Goal: Task Accomplishment & Management: Complete application form

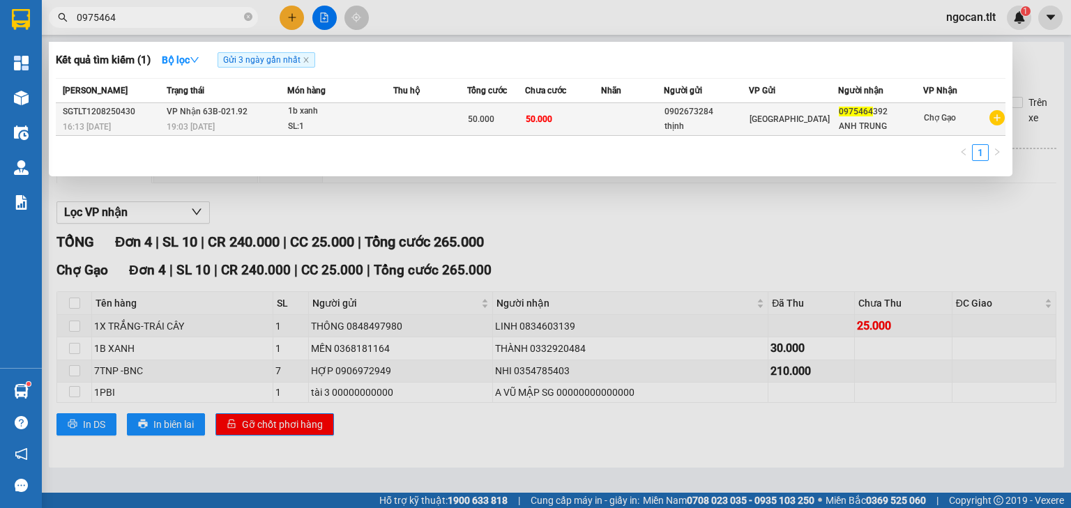
type input "0975464"
click at [425, 113] on td at bounding box center [430, 119] width 74 height 33
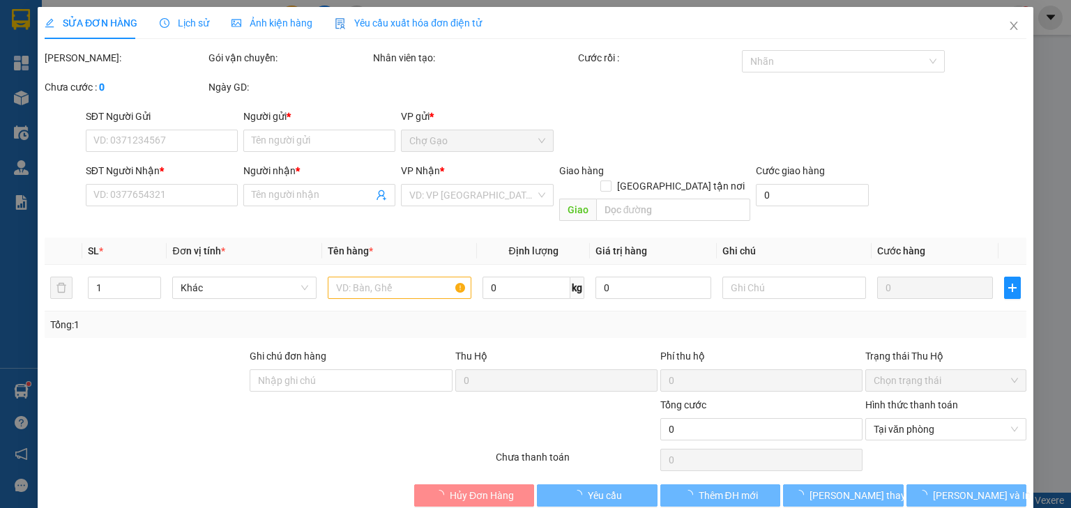
type input "0902673284"
type input "thịnh"
type input "0975464392"
type input "ANH TRUNG"
type input "50.000"
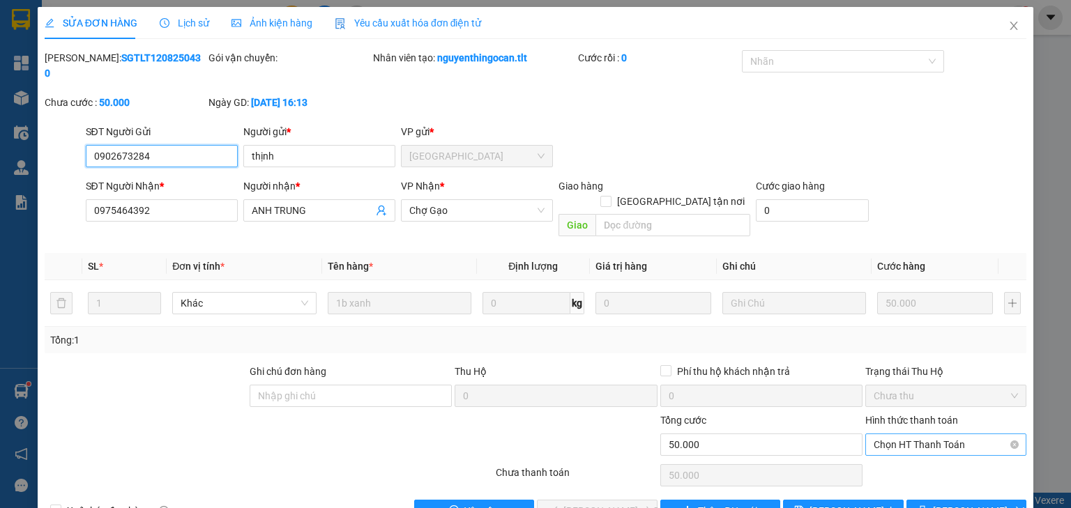
click at [926, 434] on span "Chọn HT Thanh Toán" at bounding box center [946, 444] width 144 height 21
click at [895, 437] on div "Tại văn phòng" at bounding box center [939, 441] width 144 height 15
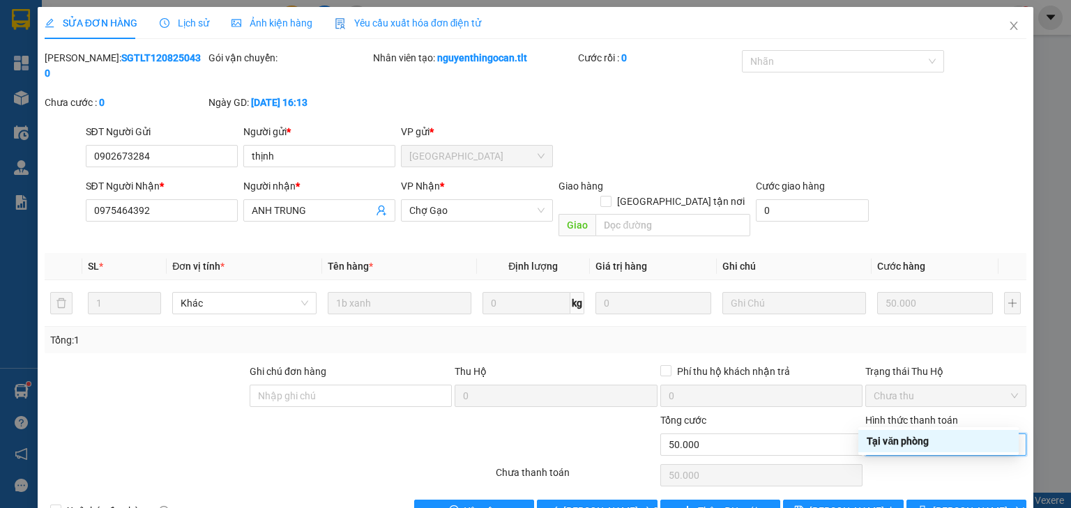
type input "0"
click at [571, 503] on span "[PERSON_NAME] và Giao hàng" at bounding box center [630, 510] width 134 height 15
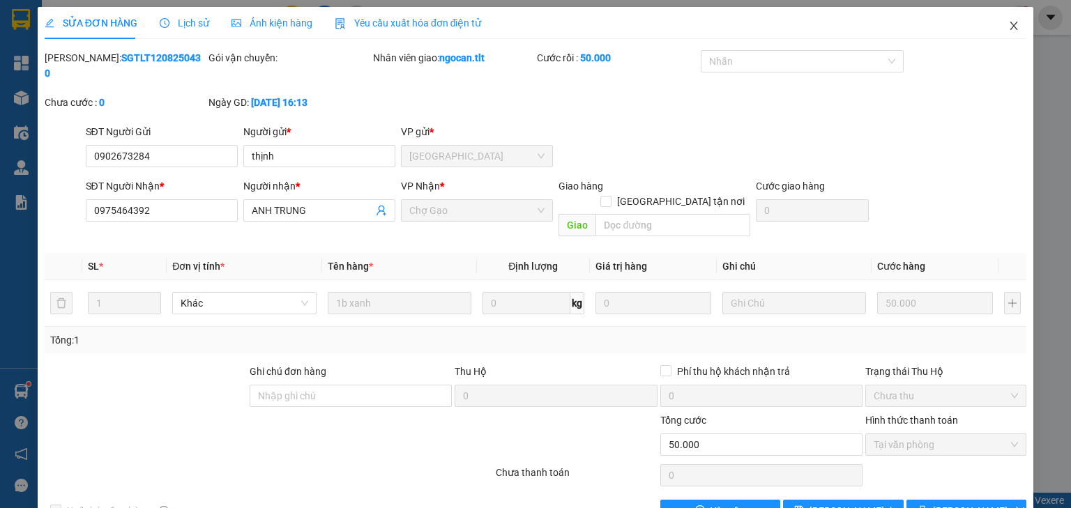
click at [1010, 34] on span "Close" at bounding box center [1013, 26] width 39 height 39
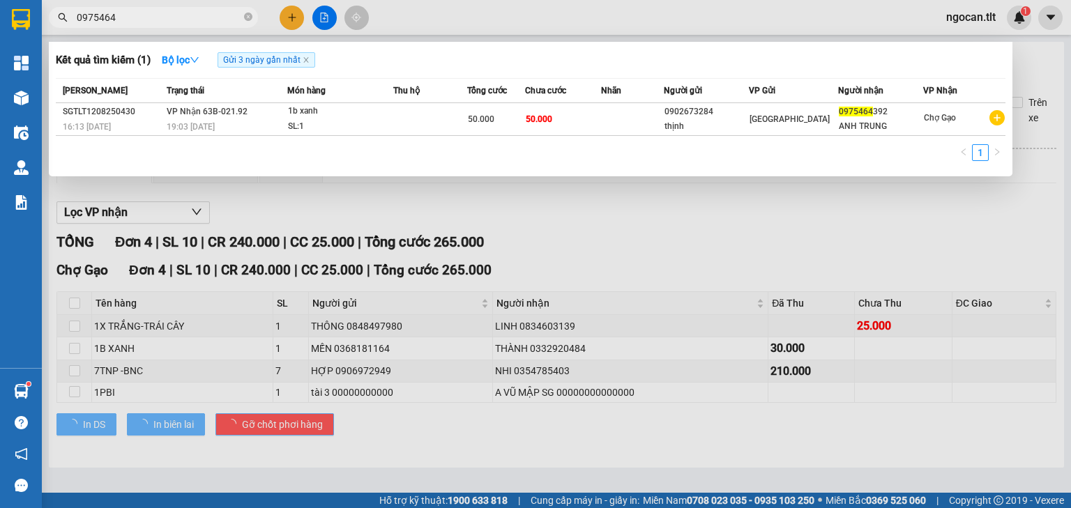
drag, startPoint x: 155, startPoint y: 23, endPoint x: 128, endPoint y: 15, distance: 28.4
click at [131, 15] on input "0975464" at bounding box center [159, 17] width 165 height 15
drag, startPoint x: 90, startPoint y: 22, endPoint x: 33, endPoint y: 1, distance: 60.5
click at [26, 29] on section "Kết quả tìm kiếm ( 1 ) Bộ lọc Gửi 3 ngày gần nhất Mã ĐH Trạng thái Món hàng Thu…" at bounding box center [535, 254] width 1071 height 508
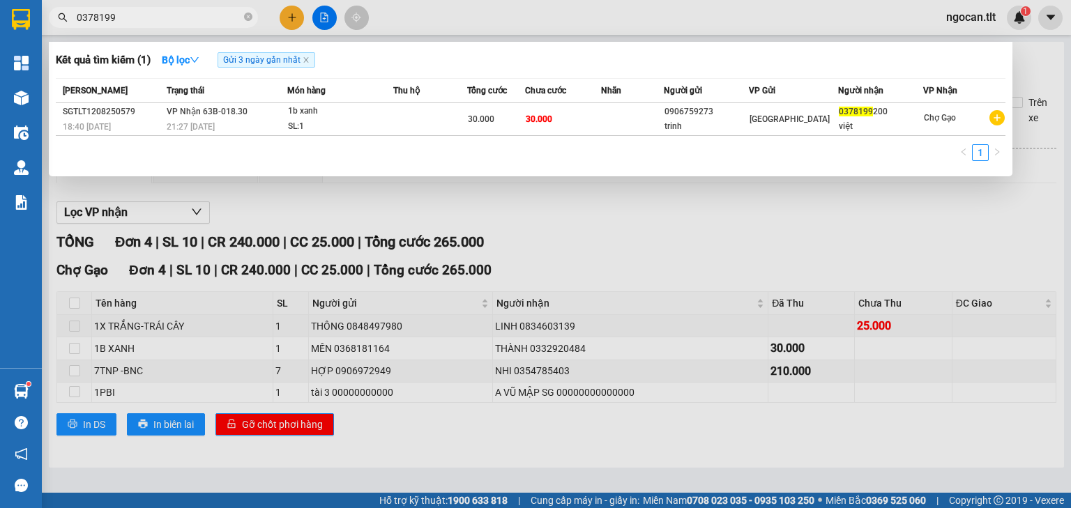
type input "0378199"
